Goal: Find specific page/section: Find specific page/section

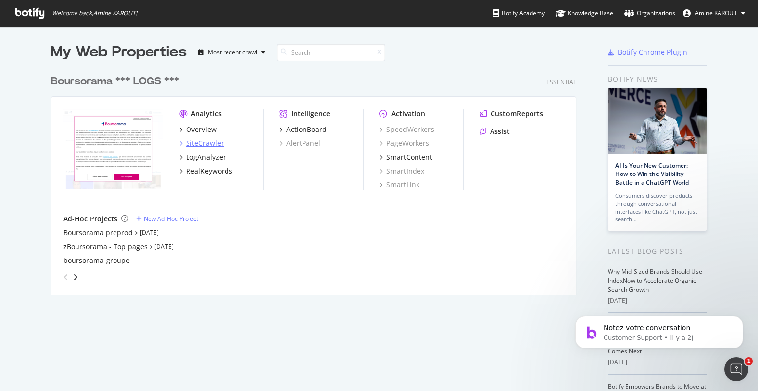
click at [209, 141] on div "SiteCrawler" at bounding box center [205, 143] width 38 height 10
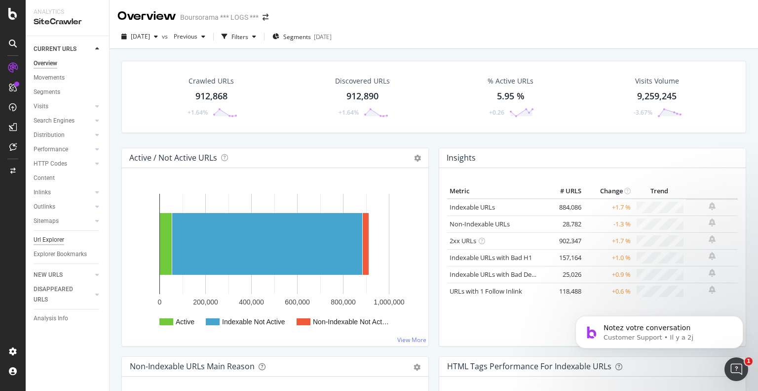
click at [48, 242] on div "Url Explorer" at bounding box center [49, 240] width 31 height 10
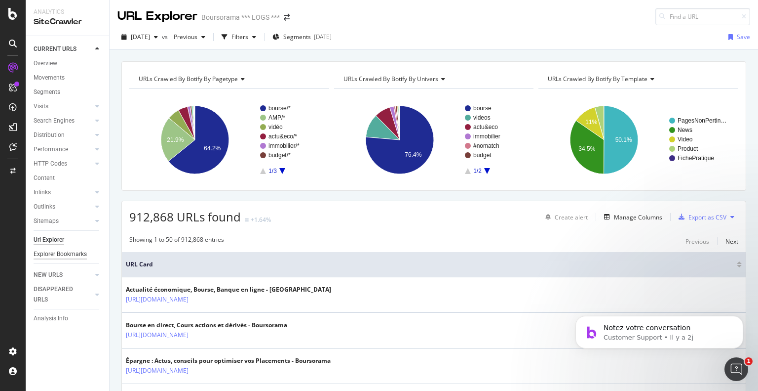
click at [77, 250] on div "Explorer Bookmarks" at bounding box center [60, 254] width 53 height 10
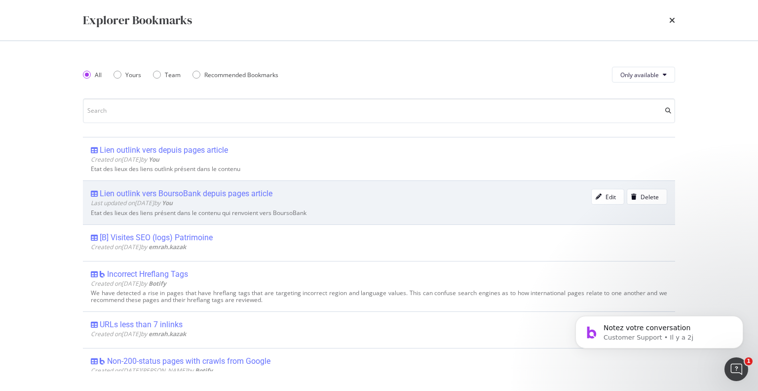
click at [203, 190] on div "Lien outlink vers BoursoBank depuis pages article" at bounding box center [186, 194] width 173 height 10
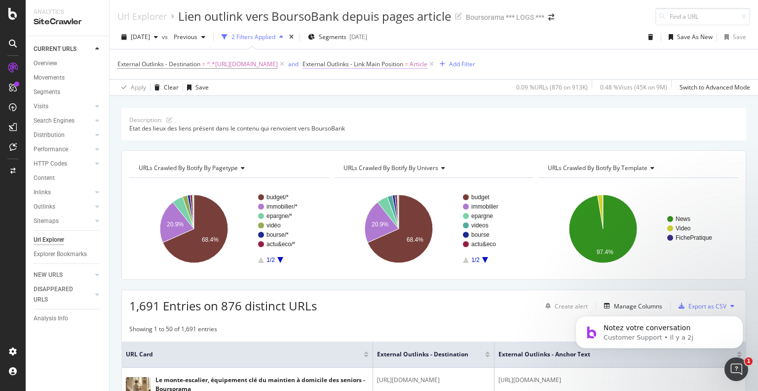
click at [428, 64] on span "Article" at bounding box center [419, 64] width 18 height 14
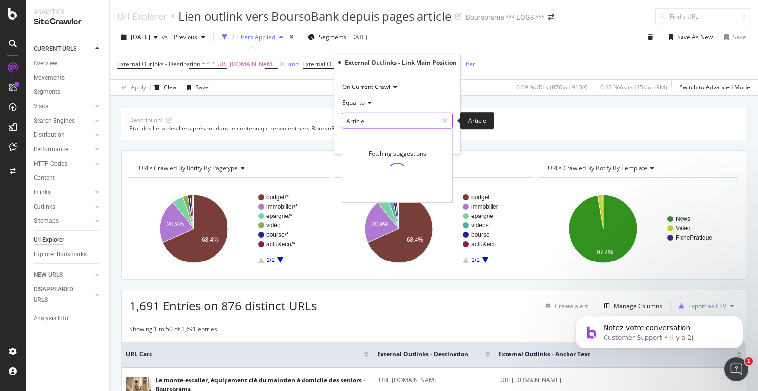
click at [363, 122] on input "Article" at bounding box center [390, 121] width 95 height 16
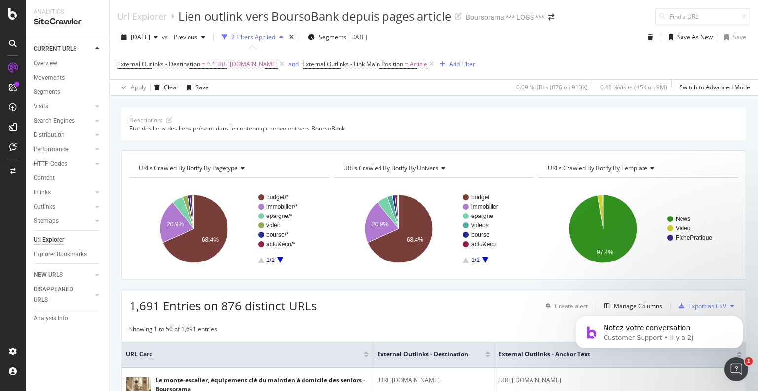
click at [517, 133] on div "Description: Etat des lieux des liens présent dans le contenu qui renvoient ver…" at bounding box center [433, 124] width 625 height 33
click at [523, 132] on div "Description: Etat des lieux des liens présent dans le contenu qui renvoient ver…" at bounding box center [433, 124] width 625 height 33
click at [419, 103] on div "Description: Etat des lieux des liens présent dans le contenu qui renvoient ver…" at bounding box center [434, 108] width 649 height 24
